Goal: Task Accomplishment & Management: Complete application form

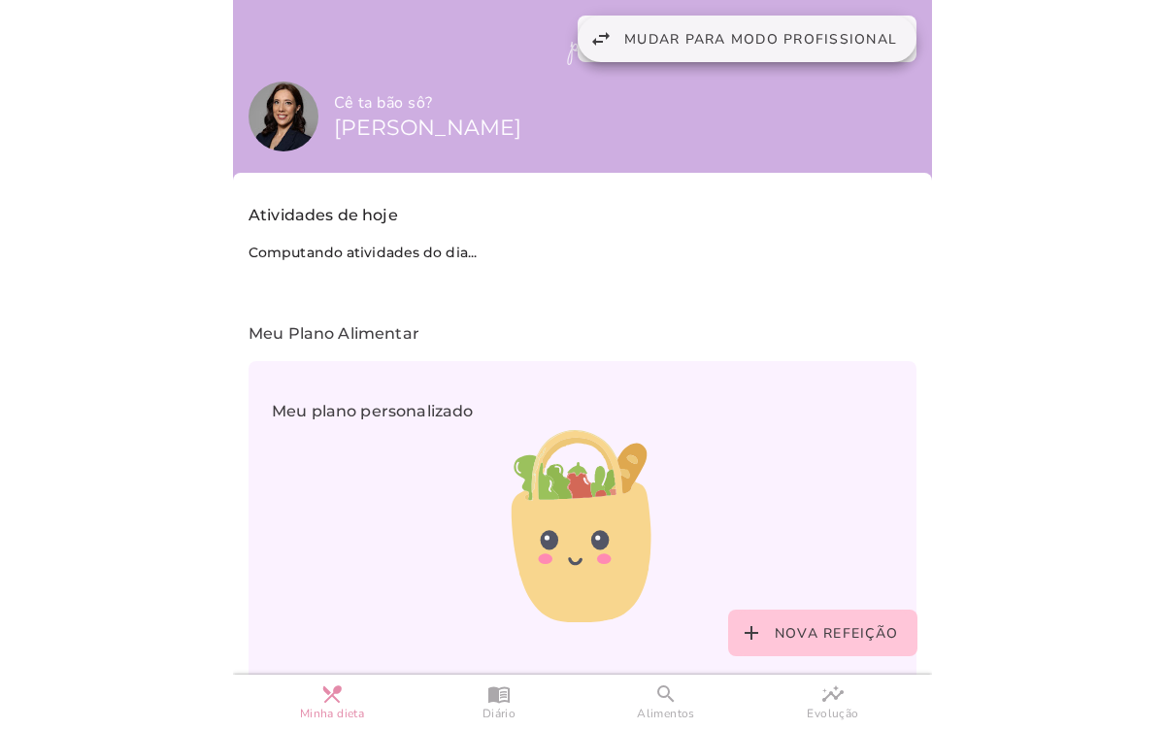
click at [638, 45] on span "Mudar para modo profissional" at bounding box center [760, 39] width 273 height 18
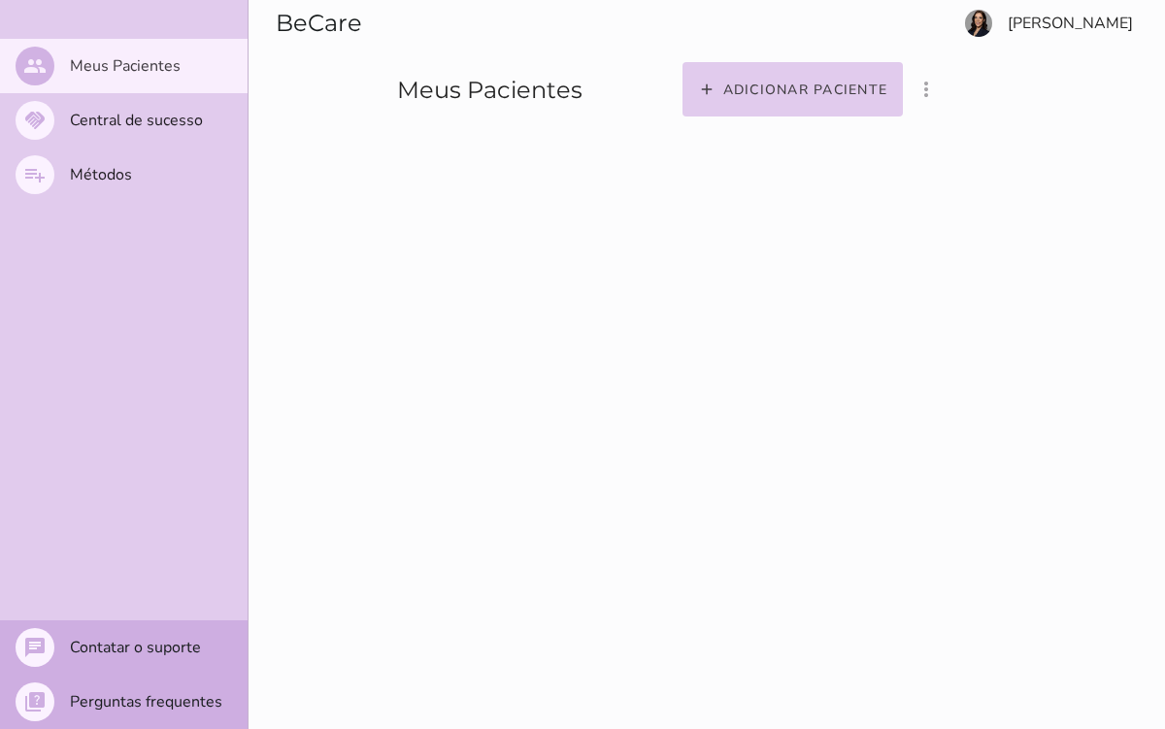
click at [638, 45] on section "BeCare Meus Pacientes" at bounding box center [443, 62] width 391 height 124
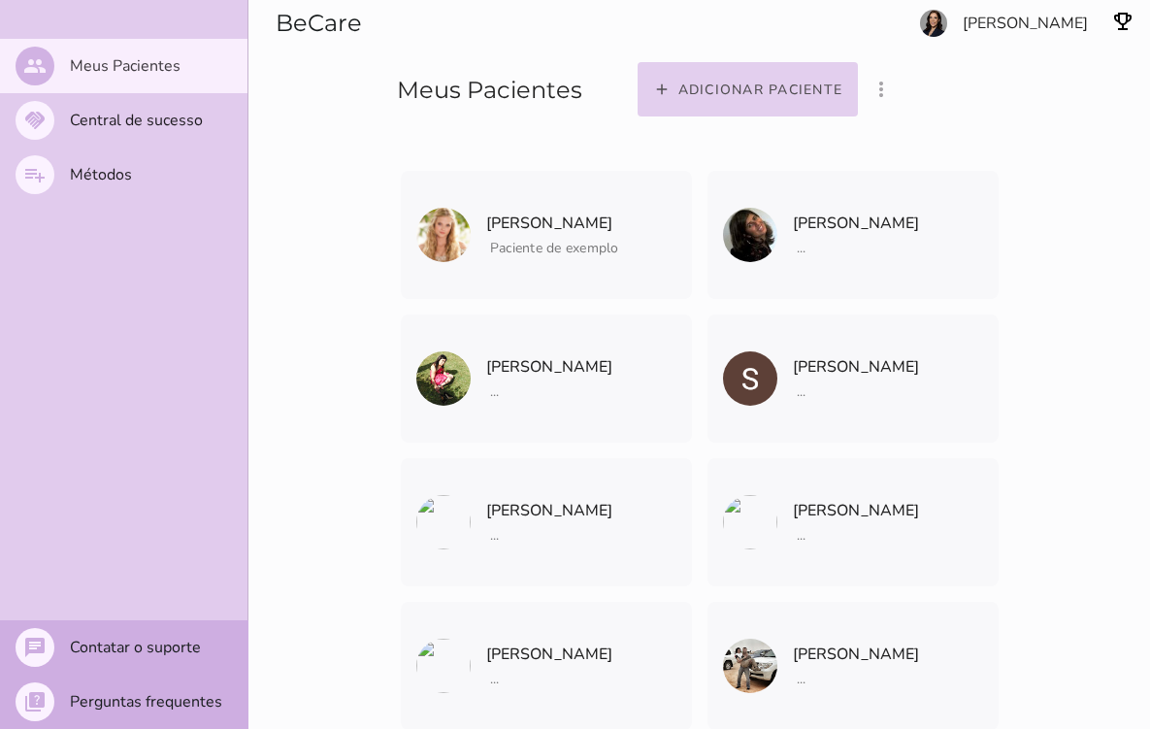
click at [0, 0] on slot "Adicionar paciente" at bounding box center [0, 0] width 0 height 0
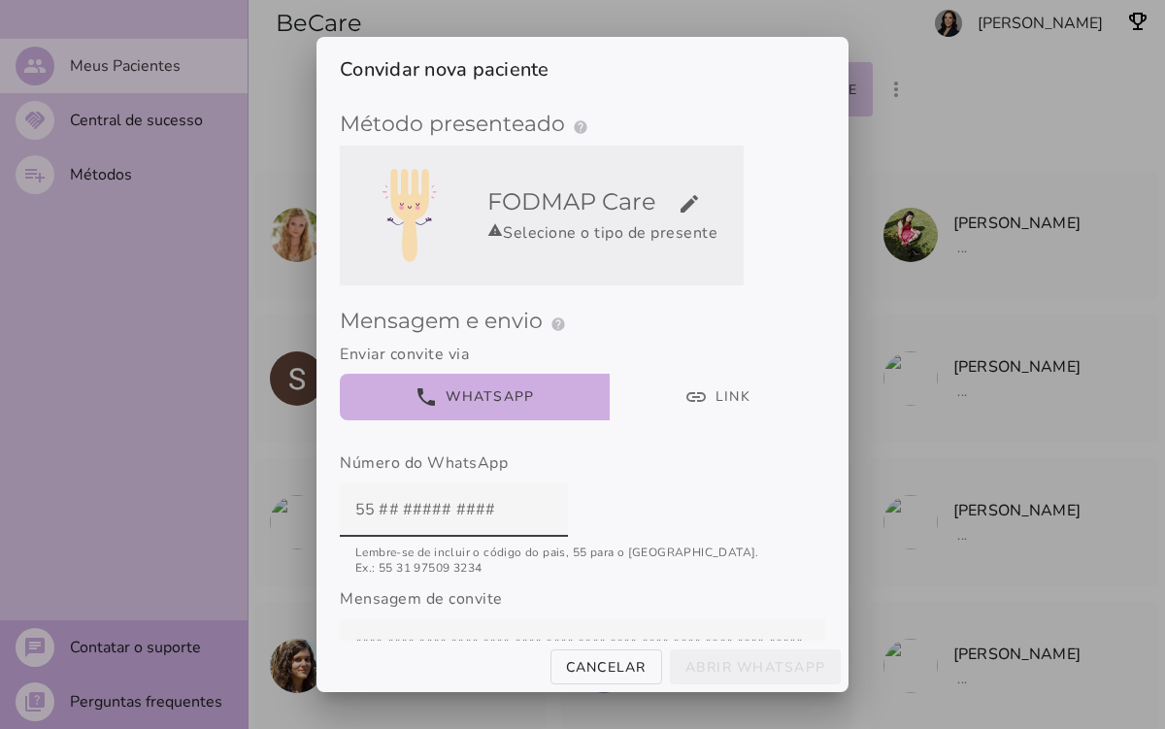
click at [645, 236] on div "warning Selecione o tipo de presente" at bounding box center [611, 232] width 248 height 23
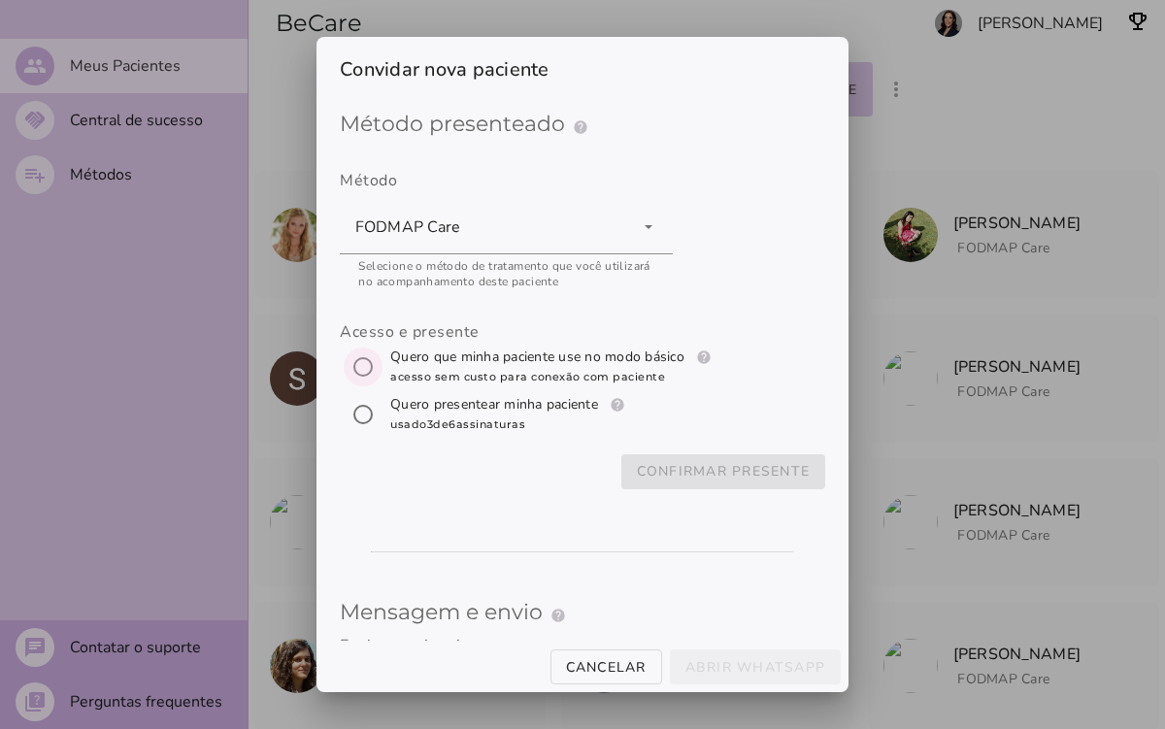
click at [358, 370] on input "[object Object]" at bounding box center [363, 367] width 47 height 47
radio input "****"
type mwc-radio "trial-extension"
click at [0, 0] on slot "Confirmar presente" at bounding box center [0, 0] width 0 height 0
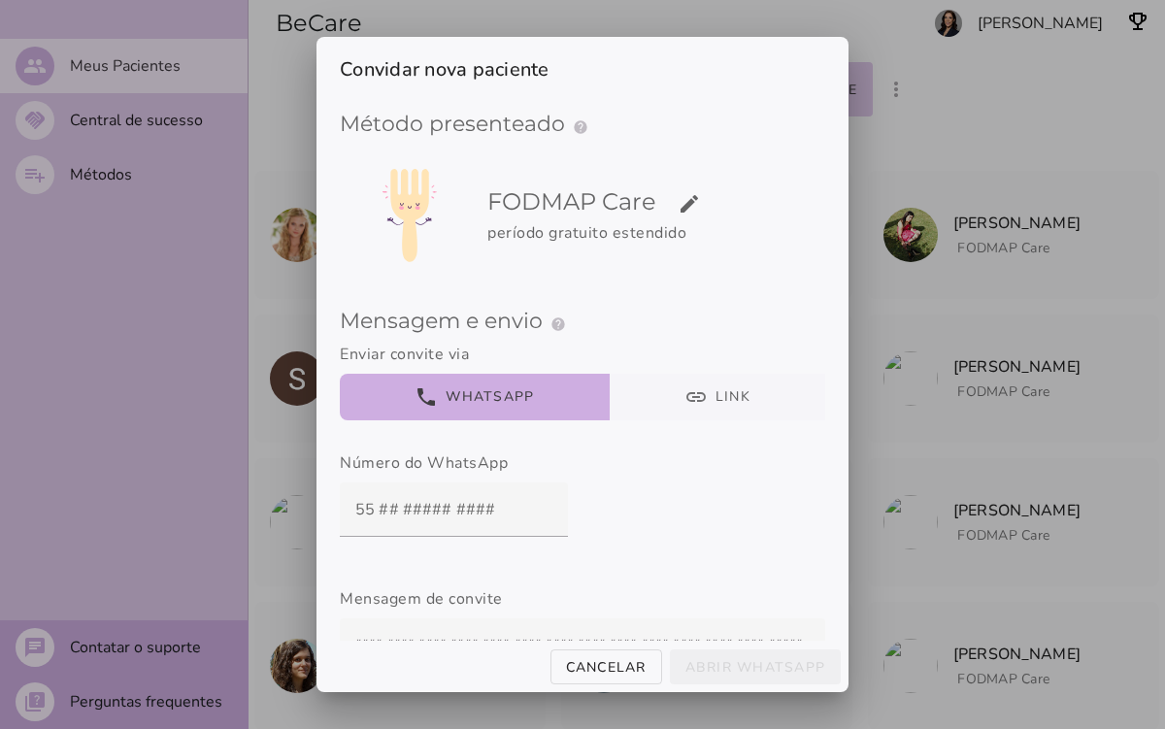
click at [693, 408] on button "link Link" at bounding box center [718, 397] width 216 height 47
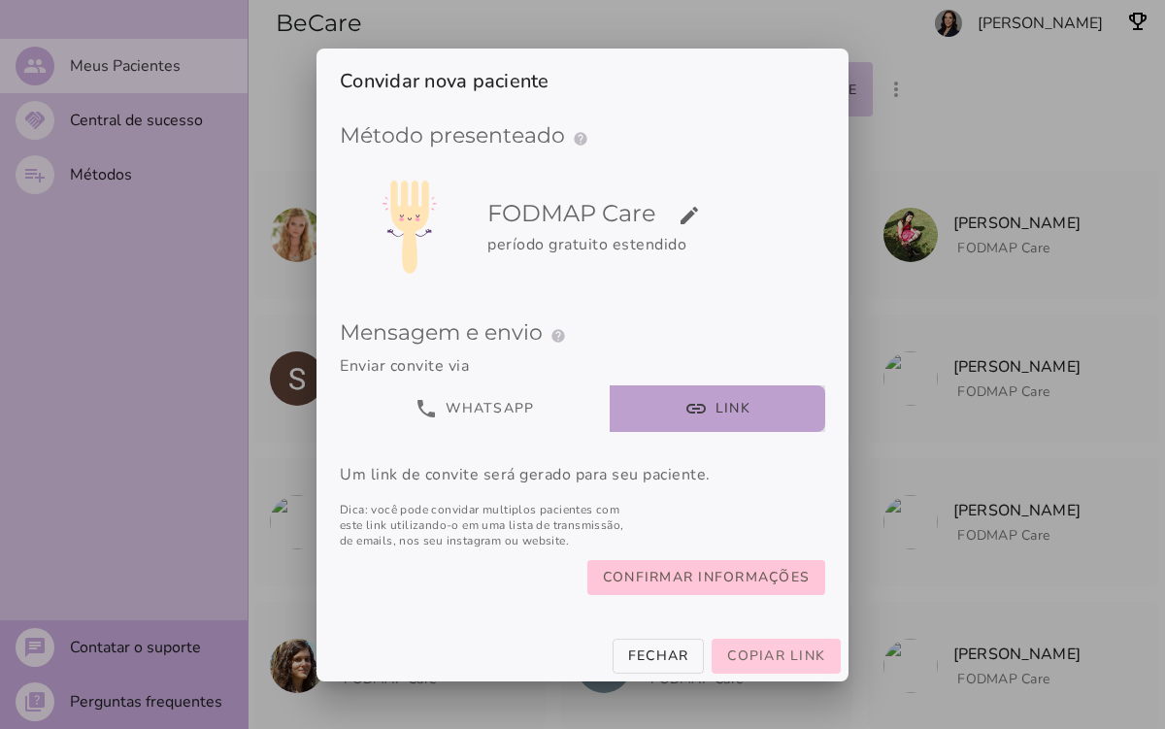
click at [765, 660] on span "Copiar link" at bounding box center [776, 655] width 98 height 18
